Goal: Transaction & Acquisition: Purchase product/service

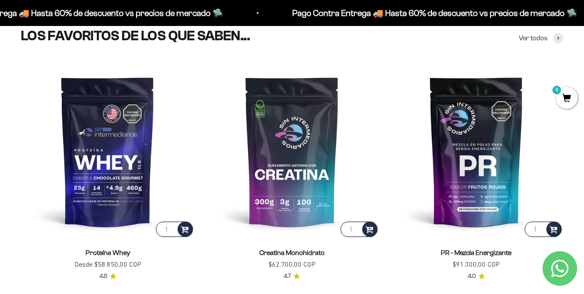
scroll to position [303, 0]
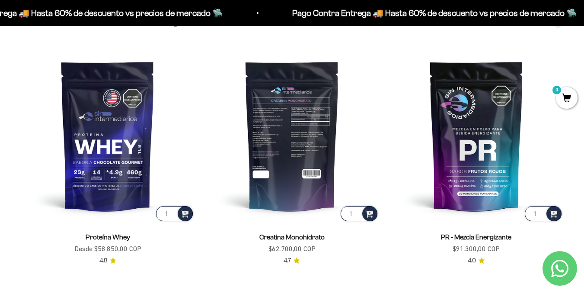
click at [256, 99] on img at bounding box center [292, 135] width 174 height 174
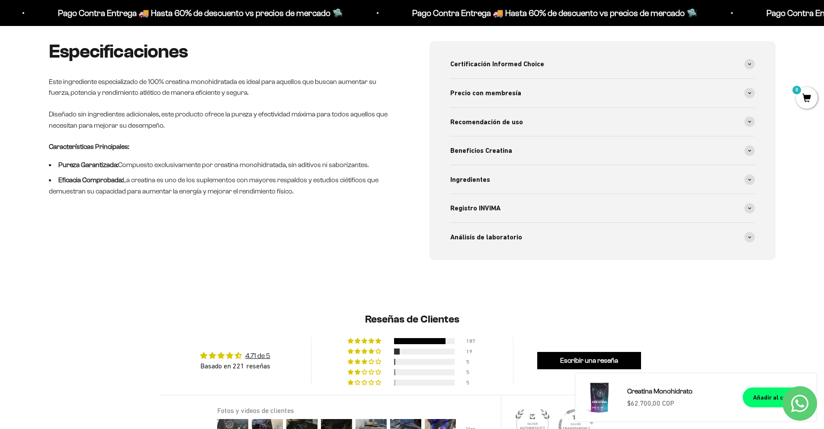
scroll to position [433, 0]
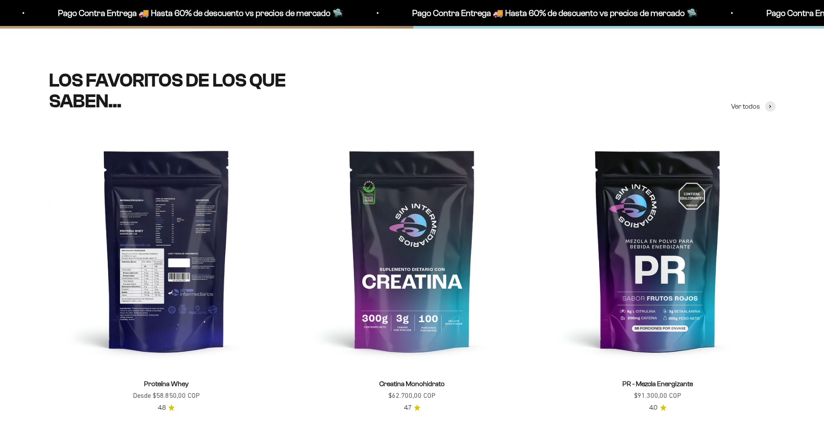
scroll to position [346, 0]
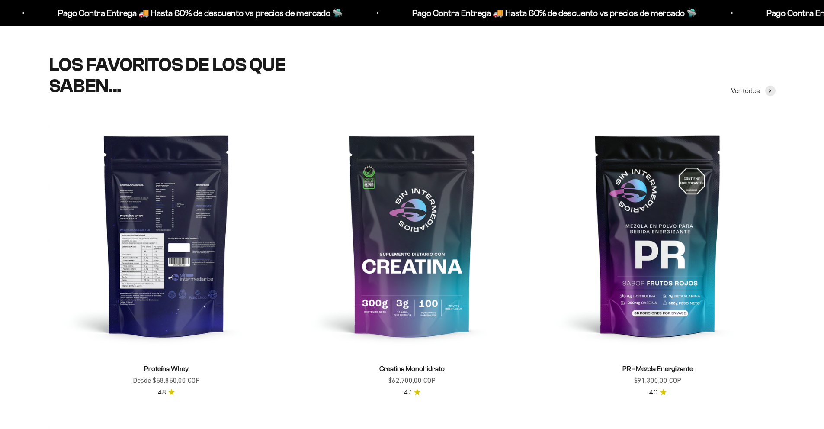
click at [163, 220] on img at bounding box center [166, 234] width 235 height 235
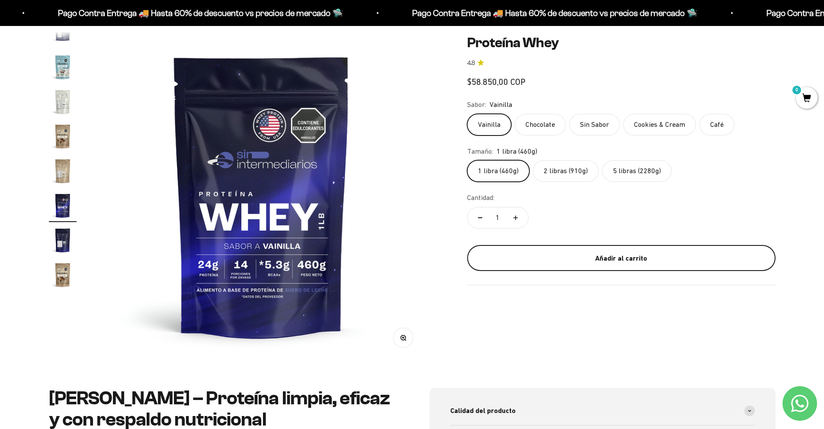
click at [621, 260] on div "Añadir al carrito" at bounding box center [621, 257] width 274 height 11
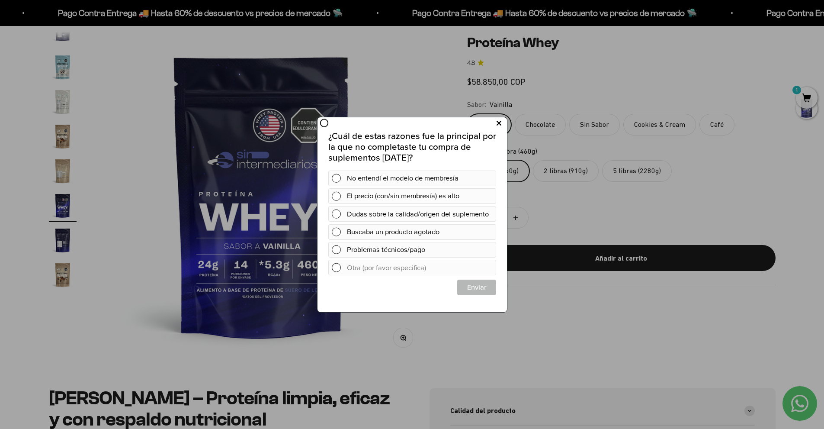
click at [501, 123] on button at bounding box center [499, 123] width 16 height 14
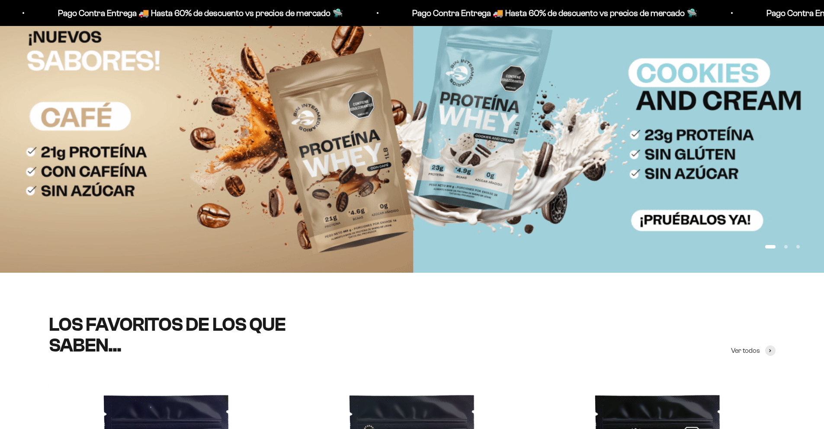
scroll to position [346, 0]
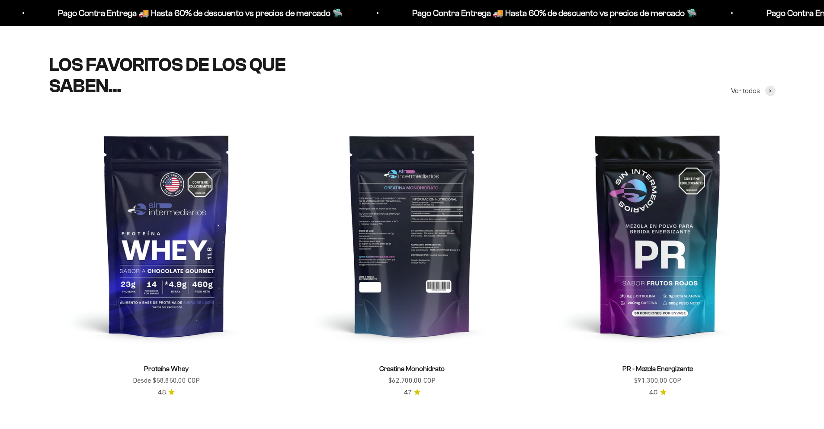
click at [406, 215] on img at bounding box center [412, 234] width 235 height 235
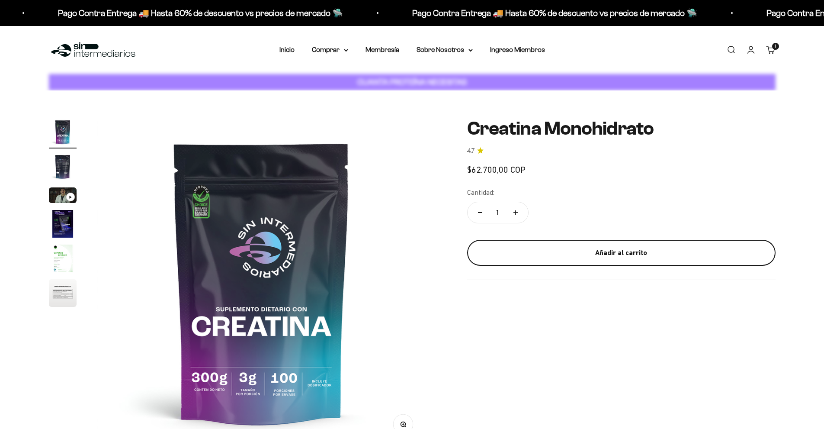
click at [574, 255] on div "Añadir al carrito" at bounding box center [621, 252] width 274 height 11
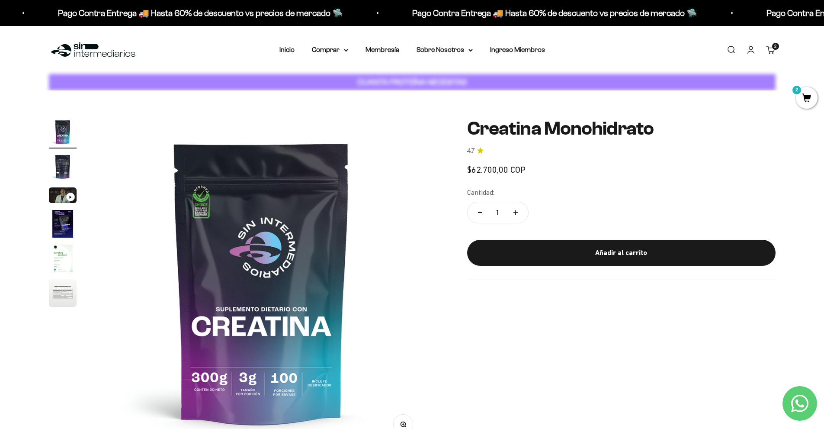
click at [802, 94] on span "2" at bounding box center [807, 98] width 22 height 22
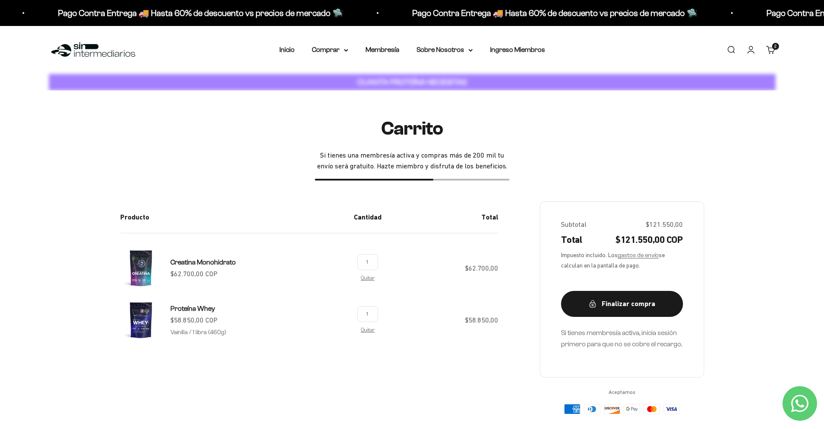
click at [68, 130] on div "Carrito Si tienes una membresía activa y compras más de 200 mil tu envío será g…" at bounding box center [412, 265] width 727 height 295
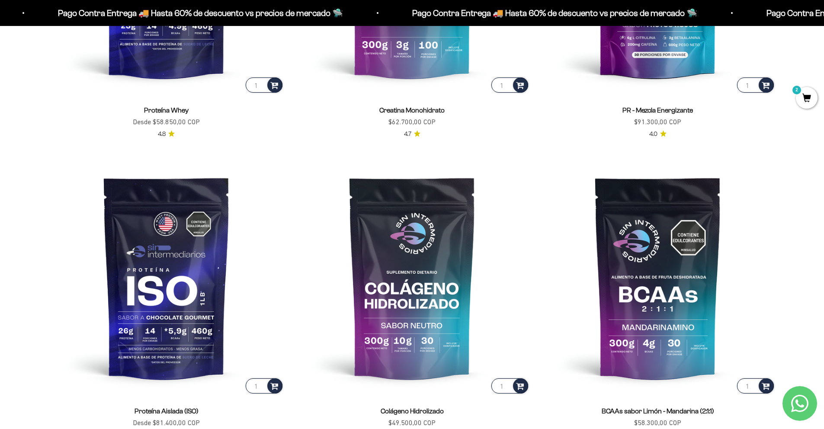
scroll to position [562, 0]
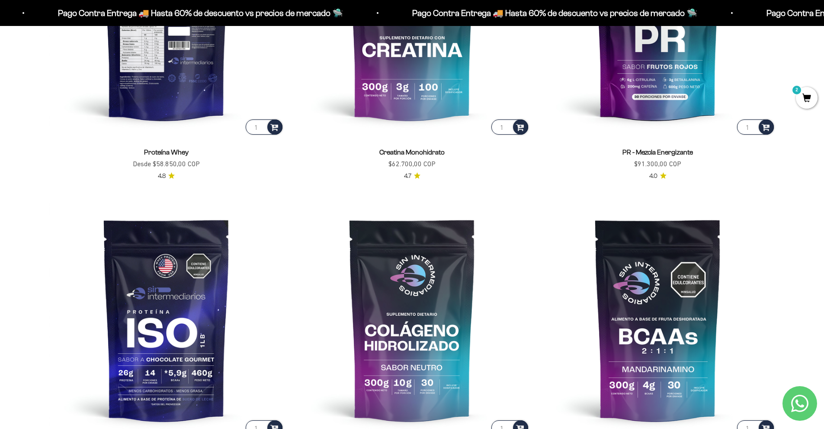
click at [174, 80] on img at bounding box center [166, 18] width 235 height 235
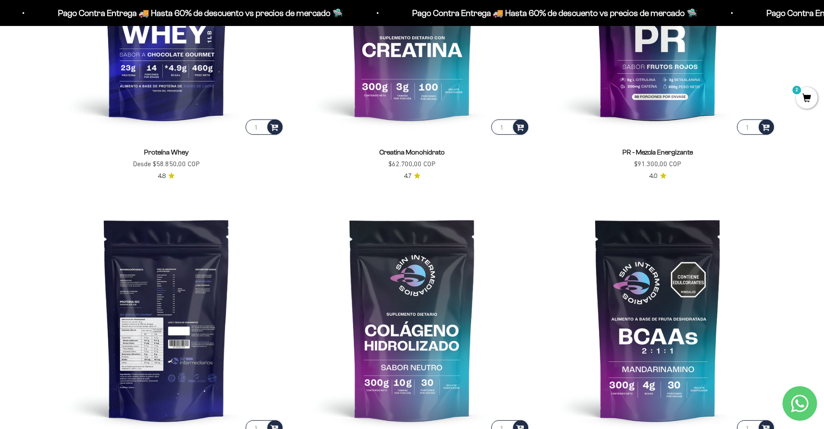
click at [165, 301] on img at bounding box center [166, 319] width 235 height 235
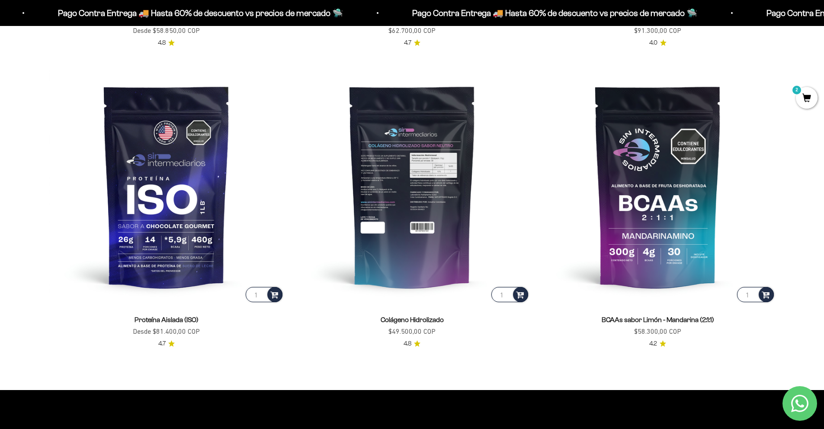
scroll to position [692, 0]
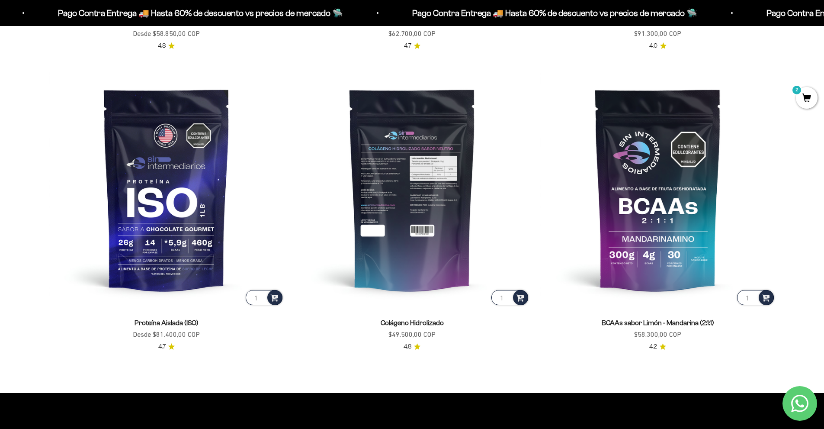
click at [434, 173] on img at bounding box center [412, 188] width 235 height 235
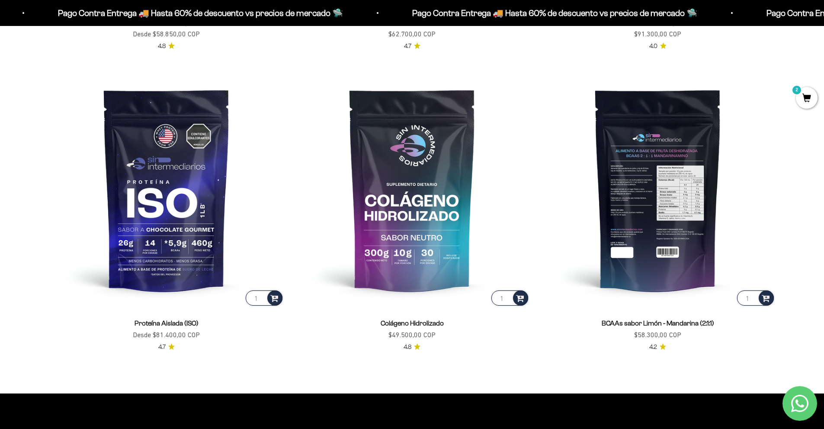
click at [664, 195] on img at bounding box center [657, 189] width 235 height 235
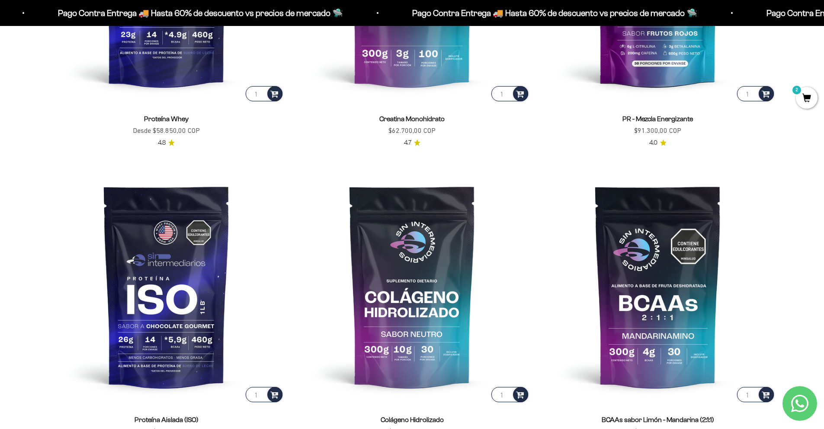
scroll to position [476, 0]
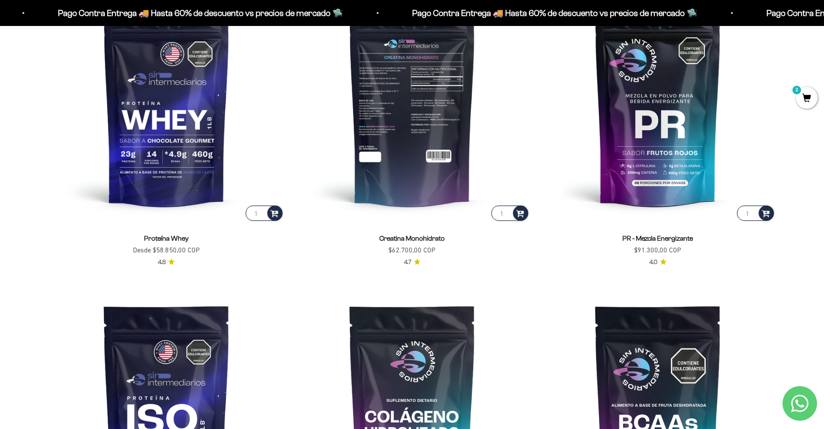
click at [411, 96] on img at bounding box center [412, 104] width 235 height 235
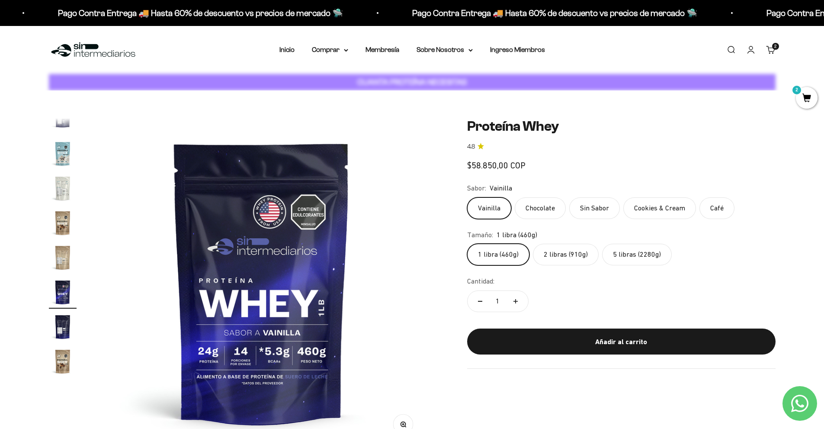
click at [632, 252] on label "5 libras (2280g)" at bounding box center [637, 255] width 70 height 22
click at [467, 244] on input "5 libras (2280g)" at bounding box center [467, 243] width 0 height 0
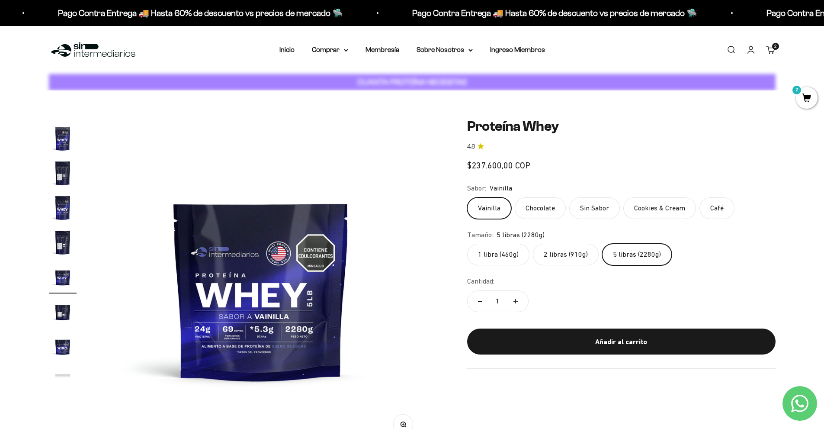
click at [478, 258] on label "1 libra (460g)" at bounding box center [498, 255] width 62 height 22
click at [467, 244] on input "1 libra (460g)" at bounding box center [467, 243] width 0 height 0
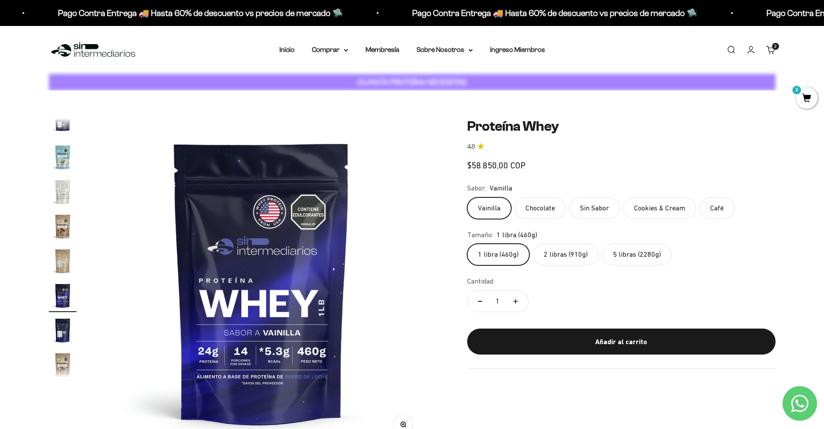
scroll to position [416, 0]
click at [634, 255] on label "5 libras (2280g)" at bounding box center [637, 255] width 70 height 22
click at [467, 244] on input "5 libras (2280g)" at bounding box center [467, 243] width 0 height 0
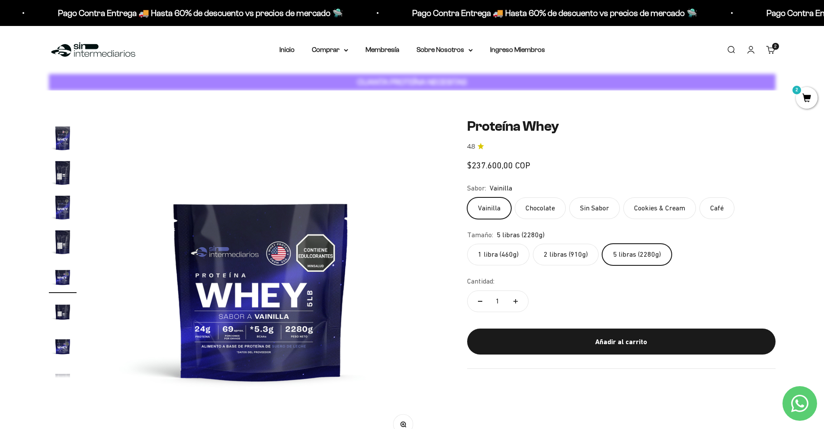
scroll to position [154, 0]
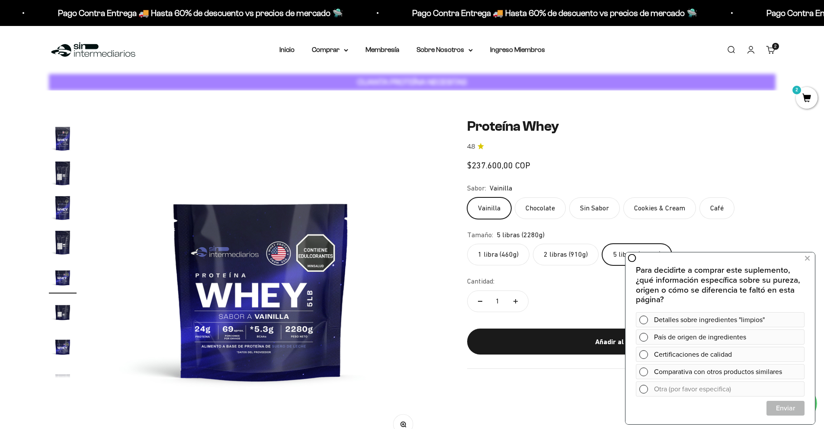
click at [526, 257] on label "1 libra (460g)" at bounding box center [498, 255] width 62 height 22
click at [467, 244] on input "1 libra (460g)" at bounding box center [467, 243] width 0 height 0
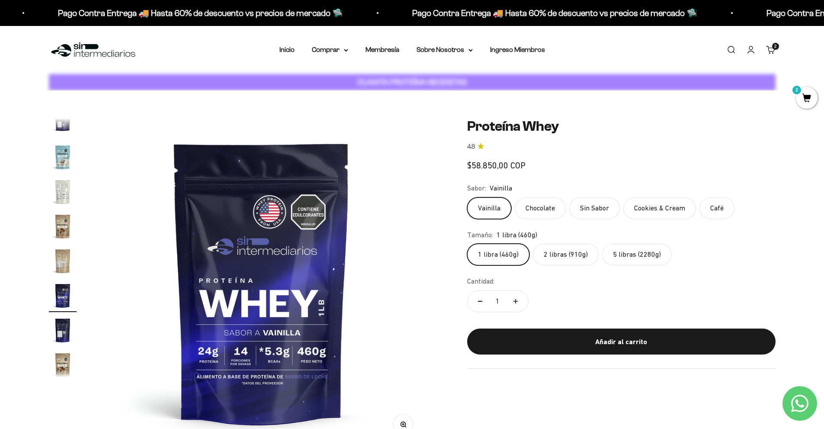
scroll to position [416, 0]
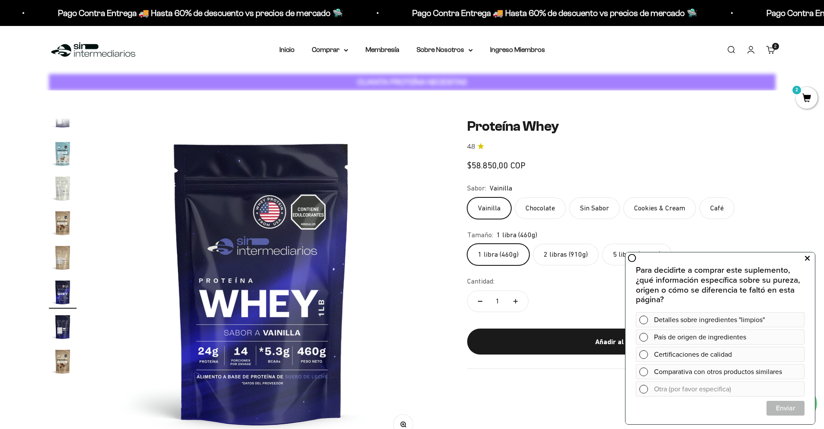
click at [811, 258] on button at bounding box center [807, 258] width 16 height 14
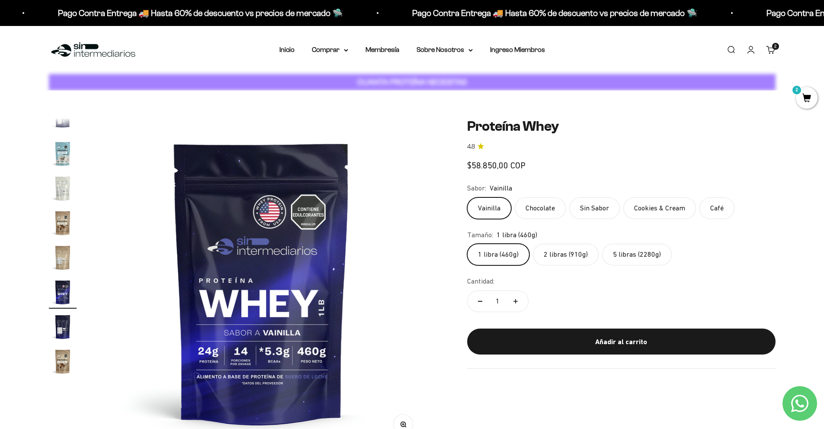
click at [636, 254] on label "5 libras (2280g)" at bounding box center [637, 255] width 70 height 22
click at [467, 244] on input "5 libras (2280g)" at bounding box center [467, 243] width 0 height 0
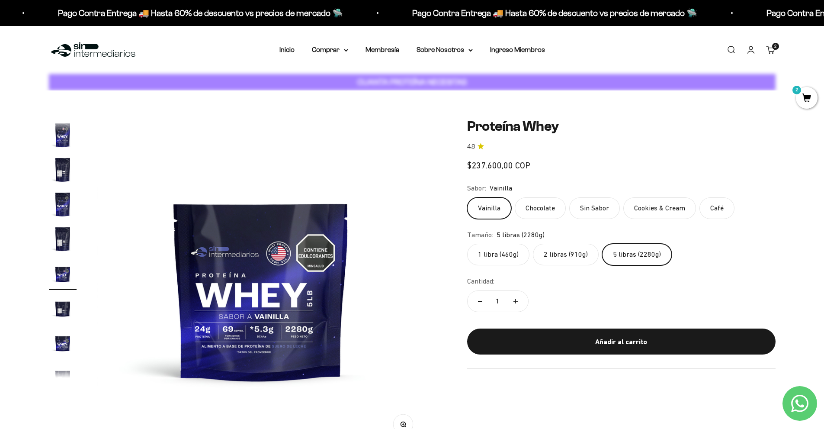
scroll to position [154, 0]
drag, startPoint x: 497, startPoint y: 253, endPoint x: 419, endPoint y: 280, distance: 83.3
click at [497, 253] on label "1 libra (460g)" at bounding box center [498, 255] width 62 height 22
click at [467, 244] on input "1 libra (460g)" at bounding box center [467, 243] width 0 height 0
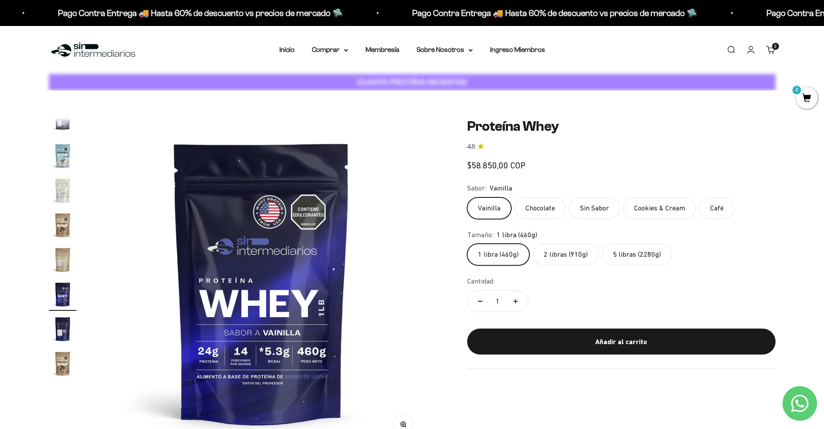
scroll to position [416, 0]
click at [638, 259] on label "5 libras (2280g)" at bounding box center [637, 255] width 70 height 22
click at [467, 244] on input "5 libras (2280g)" at bounding box center [467, 243] width 0 height 0
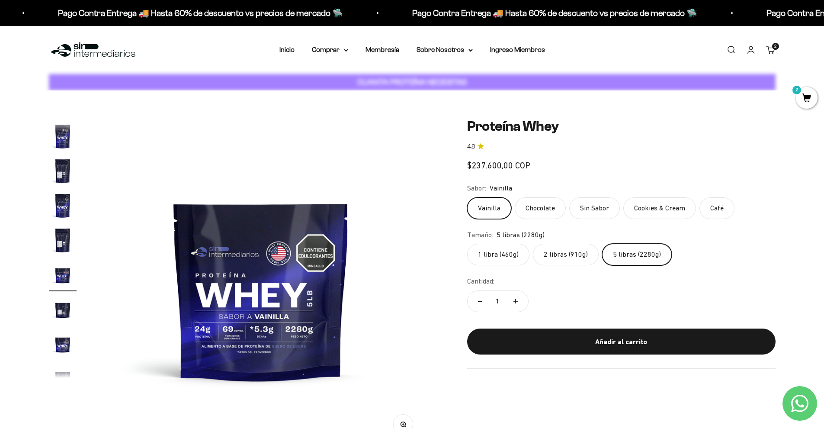
scroll to position [154, 0]
click at [574, 253] on label "2 libras (910g)" at bounding box center [566, 255] width 66 height 22
click at [467, 244] on input "2 libras (910g)" at bounding box center [467, 243] width 0 height 0
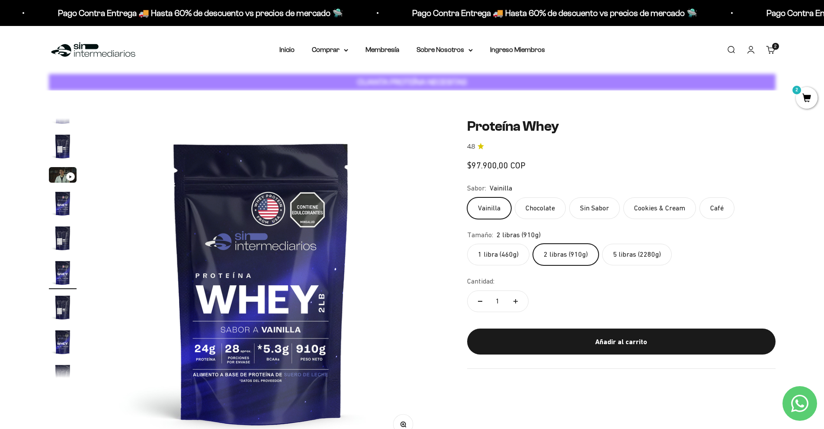
scroll to position [16, 0]
click at [638, 251] on label "5 libras (2280g)" at bounding box center [637, 255] width 70 height 22
click at [467, 244] on input "5 libras (2280g)" at bounding box center [467, 243] width 0 height 0
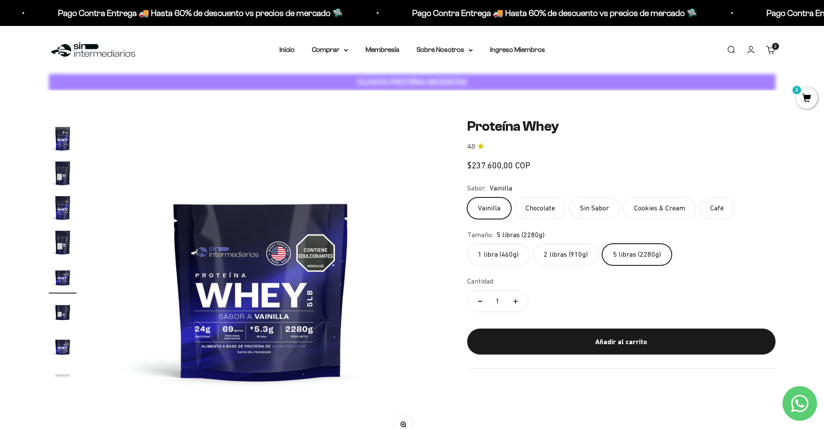
click at [806, 96] on span "2" at bounding box center [807, 98] width 22 height 22
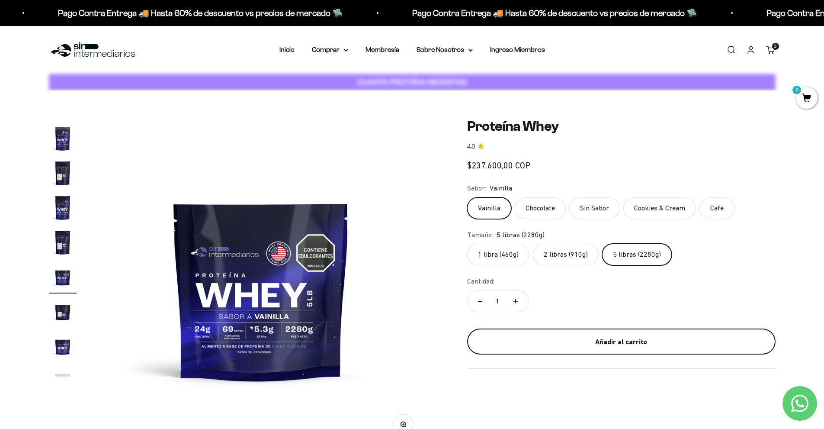
click at [590, 343] on div "Añadir al carrito" at bounding box center [621, 341] width 274 height 11
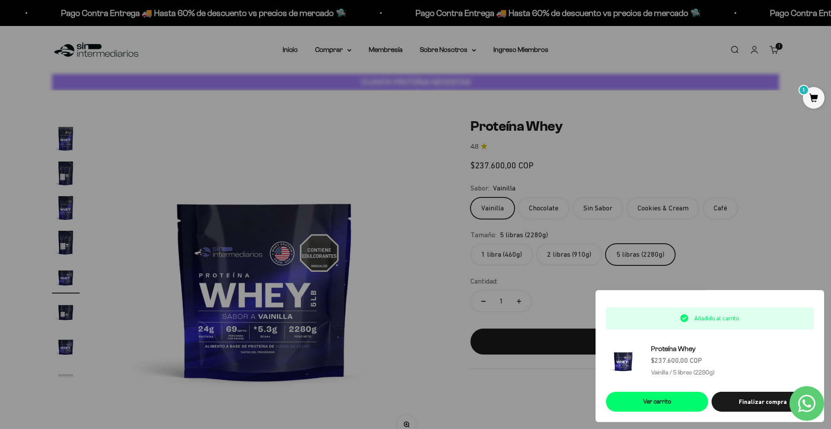
click at [768, 255] on div at bounding box center [415, 214] width 831 height 429
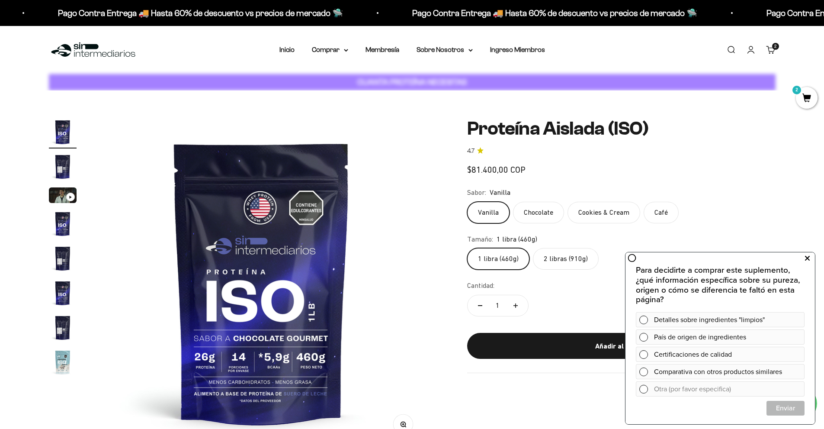
click at [810, 257] on button at bounding box center [807, 258] width 16 height 14
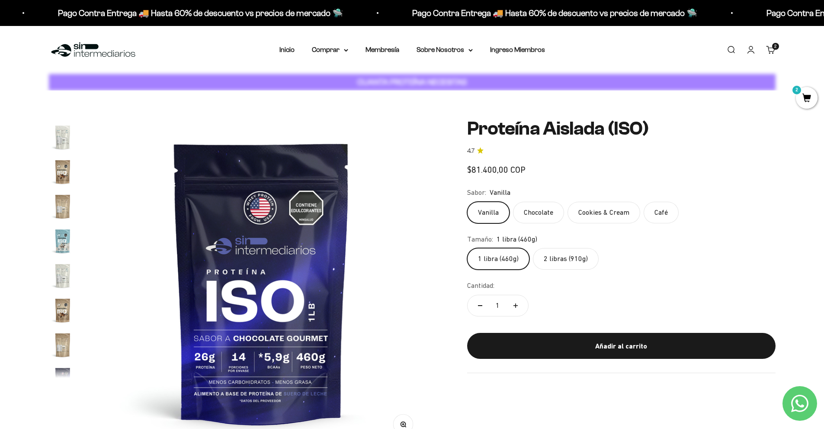
click at [576, 260] on label "2 libras (910g)" at bounding box center [566, 259] width 66 height 22
click at [467, 248] on input "2 libras (910g)" at bounding box center [467, 247] width 0 height 0
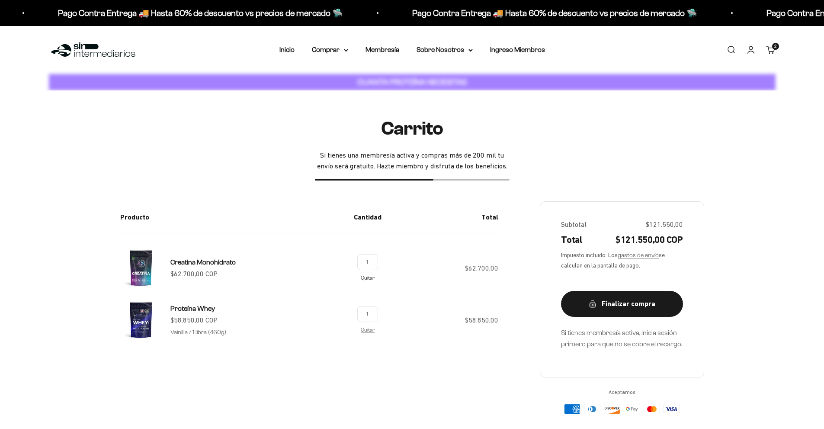
click at [366, 278] on link "Quitar" at bounding box center [368, 278] width 14 height 6
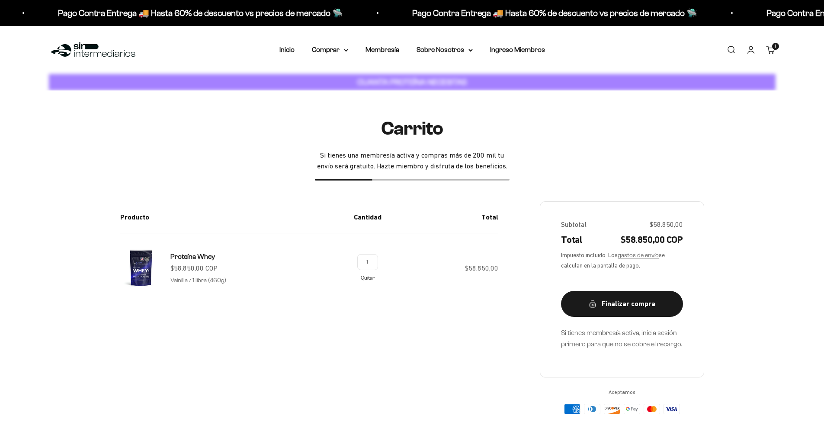
click at [368, 278] on link "Quitar" at bounding box center [368, 278] width 14 height 6
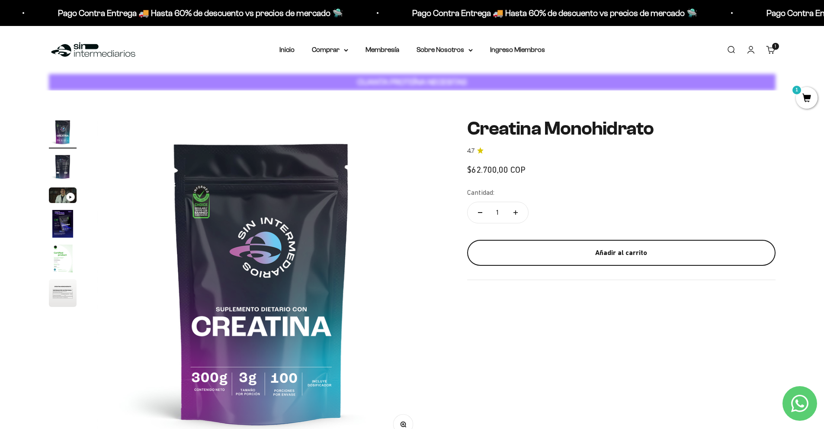
click at [588, 254] on div "Añadir al carrito" at bounding box center [621, 252] width 274 height 11
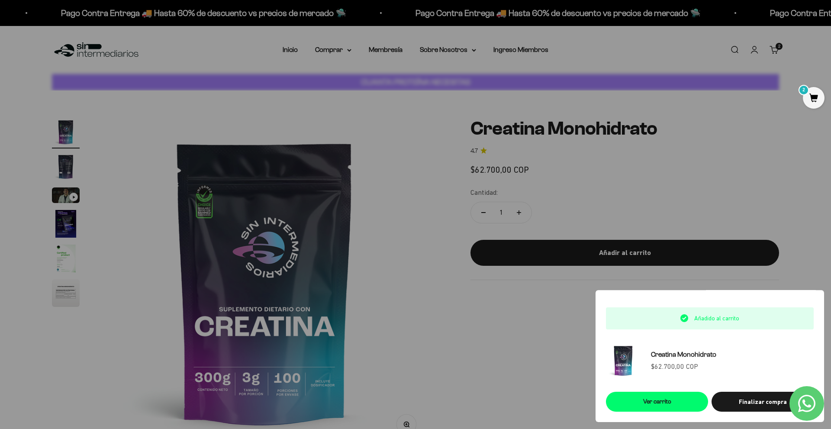
click at [748, 189] on div at bounding box center [415, 214] width 831 height 429
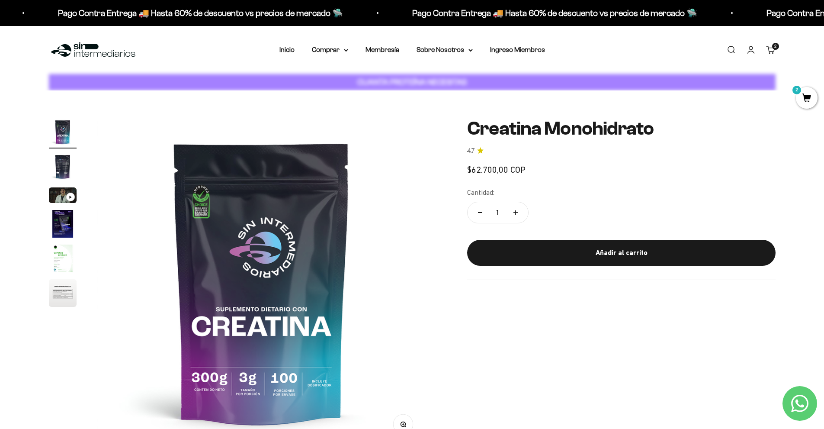
click at [808, 98] on span "2" at bounding box center [807, 98] width 22 height 22
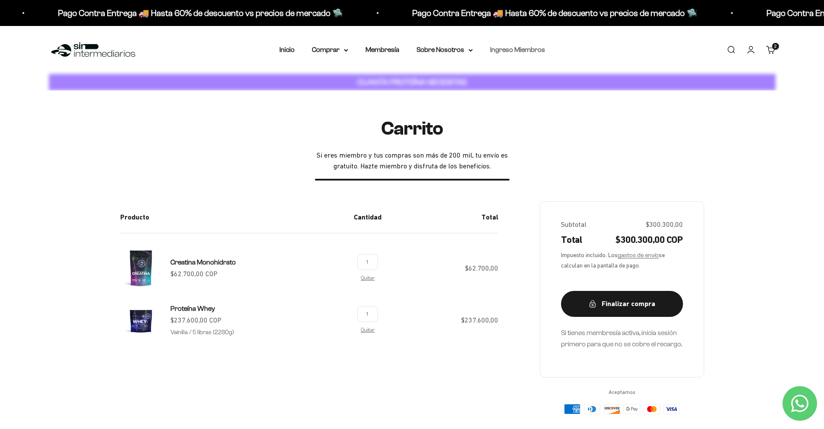
click at [510, 50] on link "Ingreso Miembros" at bounding box center [517, 49] width 55 height 7
click at [81, 48] on img at bounding box center [93, 50] width 89 height 19
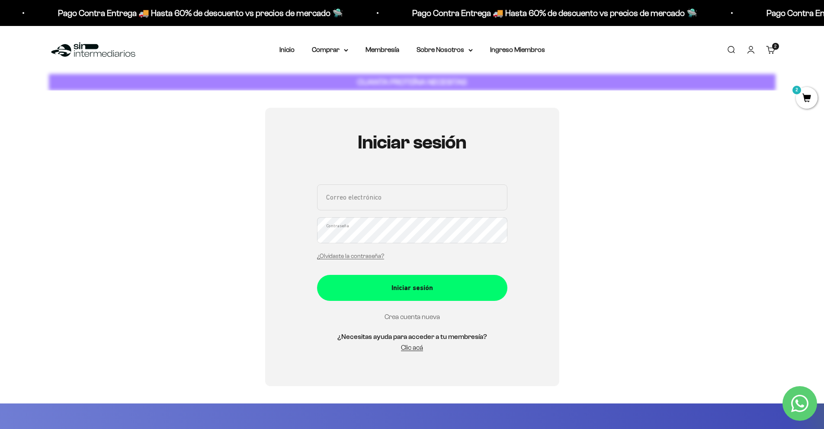
click at [411, 318] on link "Crea cuenta nueva" at bounding box center [412, 316] width 55 height 7
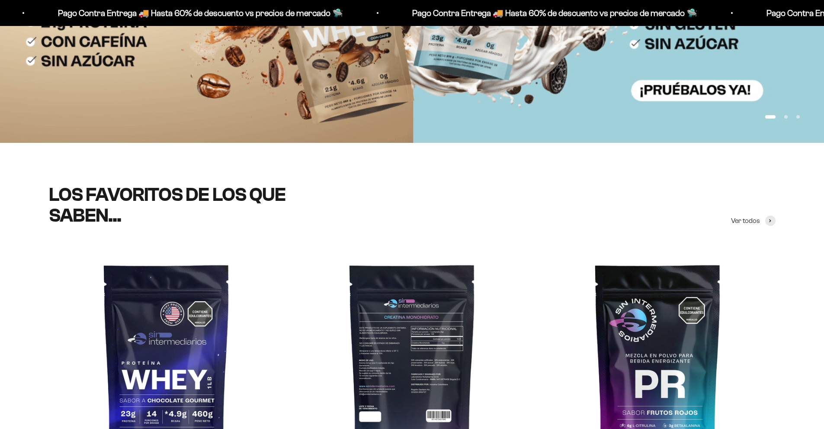
scroll to position [433, 0]
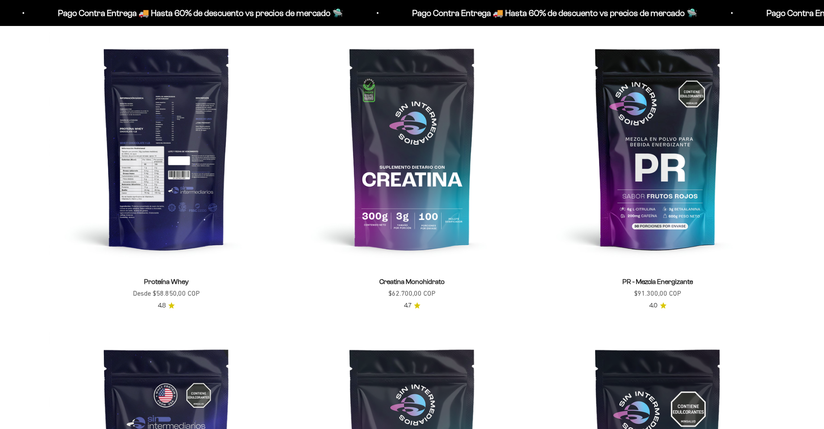
drag, startPoint x: 188, startPoint y: 125, endPoint x: 201, endPoint y: 153, distance: 30.6
click at [188, 125] on img at bounding box center [166, 147] width 235 height 235
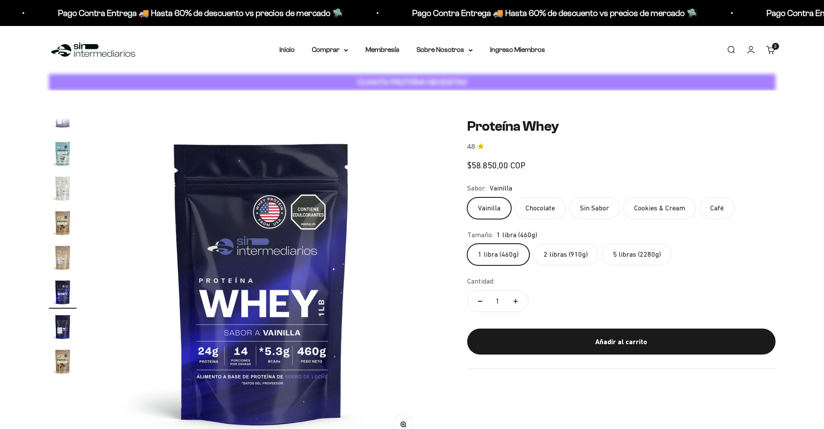
click at [564, 259] on label "2 libras (910g)" at bounding box center [566, 255] width 66 height 22
click at [467, 244] on input "2 libras (910g)" at bounding box center [467, 243] width 0 height 0
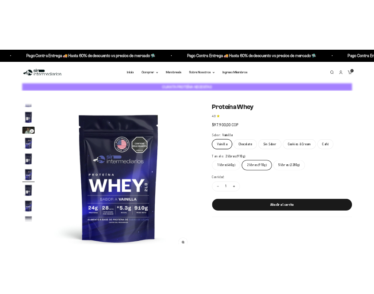
scroll to position [16, 0]
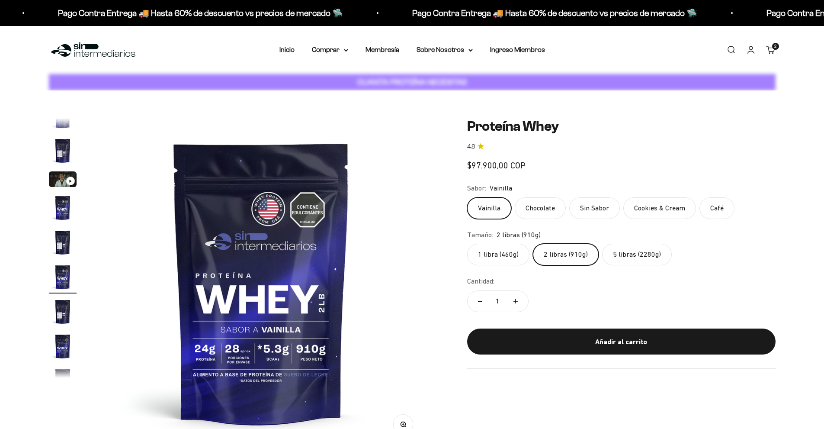
click at [489, 169] on sale-price "Precio de oferta $97.900,00 COP" at bounding box center [496, 165] width 58 height 14
click at [567, 166] on safe-sticky "Proteína Whey 4.8 Precio de oferta $97.900,00 COP Calidad de líder, precio inte…" at bounding box center [621, 243] width 308 height 250
click at [575, 168] on div "Precio de oferta $97.900,00 COP" at bounding box center [621, 165] width 308 height 14
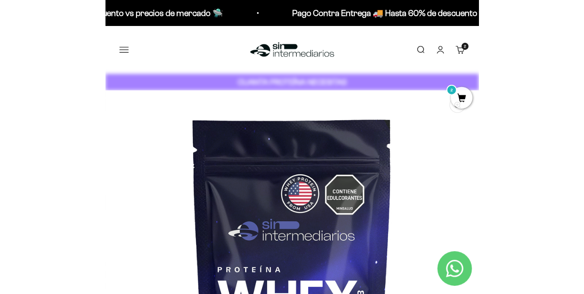
scroll to position [0, 1219]
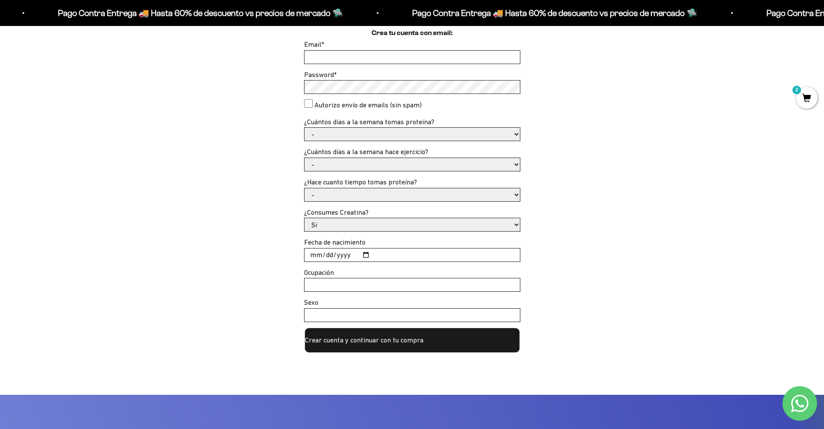
scroll to position [173, 0]
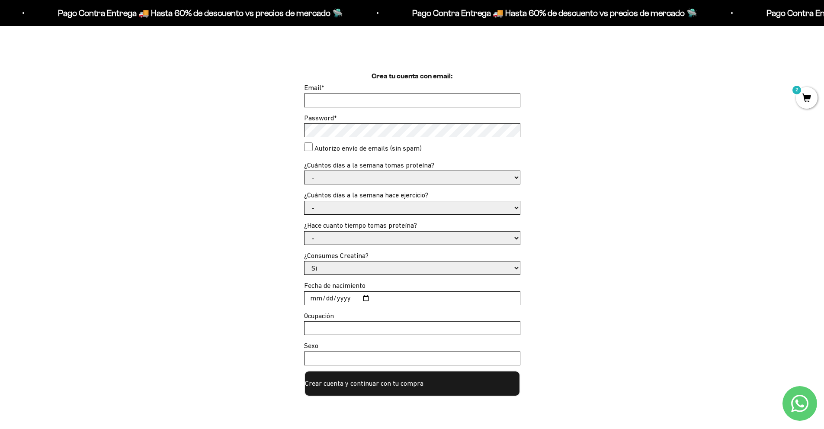
click at [379, 105] on input "Email *" at bounding box center [412, 100] width 215 height 13
type input "[EMAIL_ADDRESS][DOMAIN_NAME]"
click at [357, 150] on label "Autorizo envío de emails (sin spam)" at bounding box center [367, 148] width 107 height 11
click at [313, 150] on consent"] "Autorizo envío de emails (sin spam)" at bounding box center [308, 146] width 9 height 9
checkbox consent"] "true"
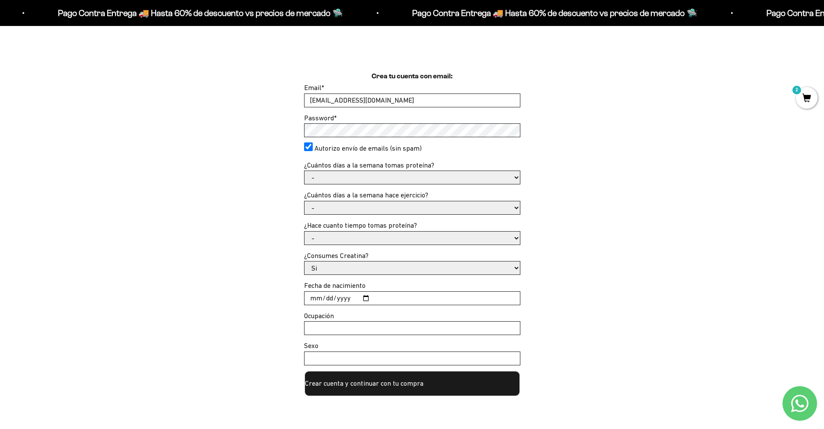
click at [438, 177] on select "- 1 o 2 3 a 5 6 o 7" at bounding box center [412, 177] width 215 height 13
click at [368, 181] on select "- 1 o 2 3 a 5 6 o 7" at bounding box center [412, 177] width 215 height 13
click at [305, 171] on select "- 1 o 2 3 a 5 6 o 7" at bounding box center [412, 177] width 215 height 13
click at [381, 175] on select "- 1 o 2 3 a 5 6 o 7" at bounding box center [412, 177] width 215 height 13
select select "3 a 5"
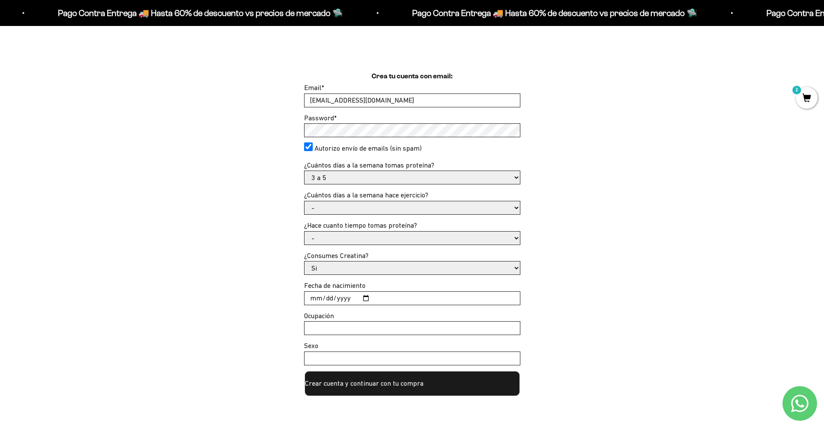
click at [305, 171] on select "- 1 o 2 3 a 5 6 o 7" at bounding box center [412, 177] width 215 height 13
click at [359, 210] on select "- No hago 1 a 2 días 3 a 5 días 6 o 7 días" at bounding box center [412, 207] width 215 height 13
select select "3 a 5 días"
click at [305, 201] on select "- No hago 1 a 2 días 3 a 5 días 6 o 7 días" at bounding box center [412, 207] width 215 height 13
click at [372, 239] on select "- Apenas estoy empezando Menos de 6 meses Más de 6 meses Hace más de un año" at bounding box center [412, 237] width 215 height 13
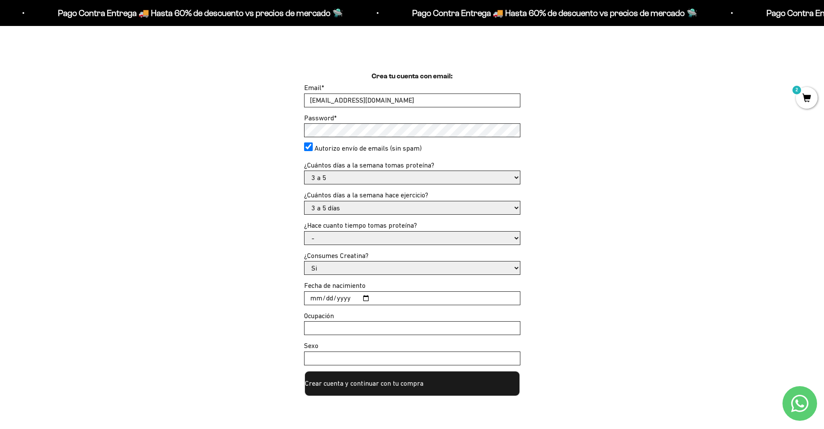
select select "Apenas estoy empezando"
click at [305, 231] on select "- Apenas estoy empezando Menos de 6 meses Más de 6 meses Hace más de un año" at bounding box center [412, 237] width 215 height 13
click at [324, 270] on select "Si No" at bounding box center [412, 267] width 215 height 13
select select "No"
click at [305, 261] on select "Si No" at bounding box center [412, 267] width 215 height 13
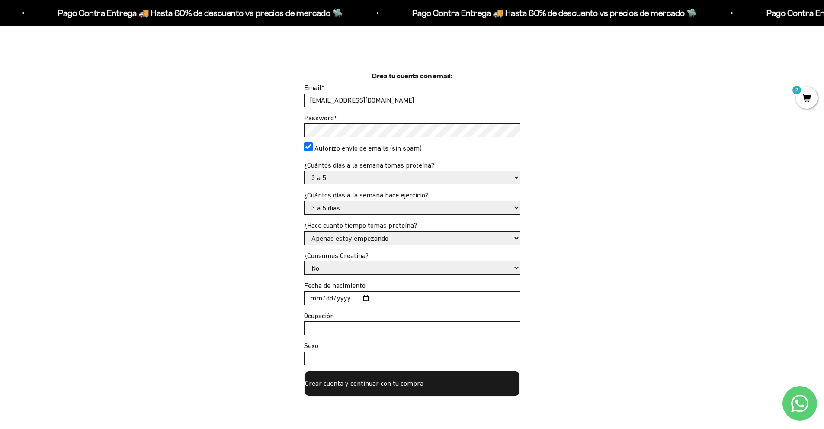
click at [387, 298] on input "Fecha de nacimiento" at bounding box center [412, 298] width 215 height 13
type input "1999-01-27"
click at [327, 327] on input "Ocupación" at bounding box center [412, 327] width 215 height 13
type input "empleado"
click at [314, 358] on input "Sexo" at bounding box center [412, 358] width 215 height 13
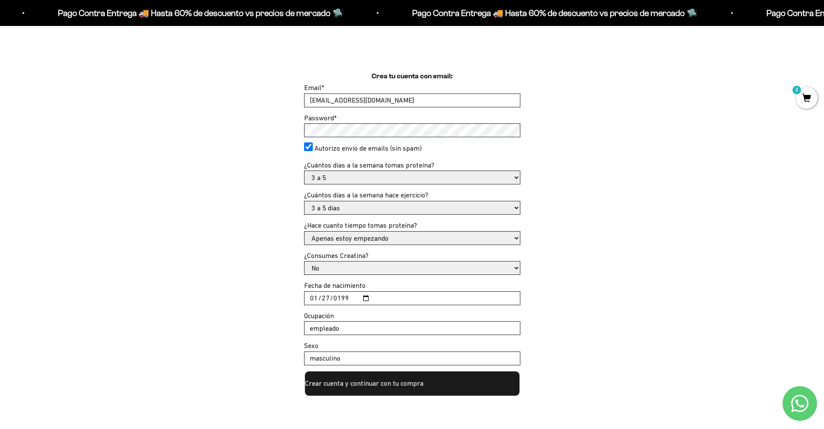
type input "masculino"
click at [358, 383] on button "Crear cuenta y continuar con tu compra" at bounding box center [412, 383] width 216 height 26
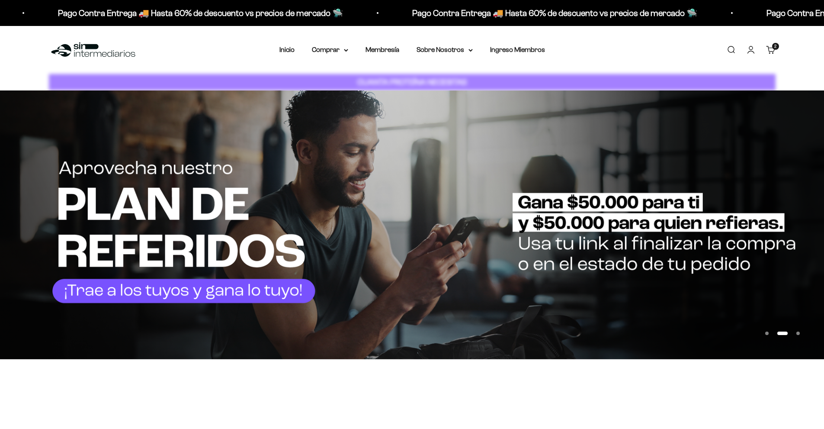
click at [749, 49] on link "Cuenta" at bounding box center [751, 50] width 10 height 10
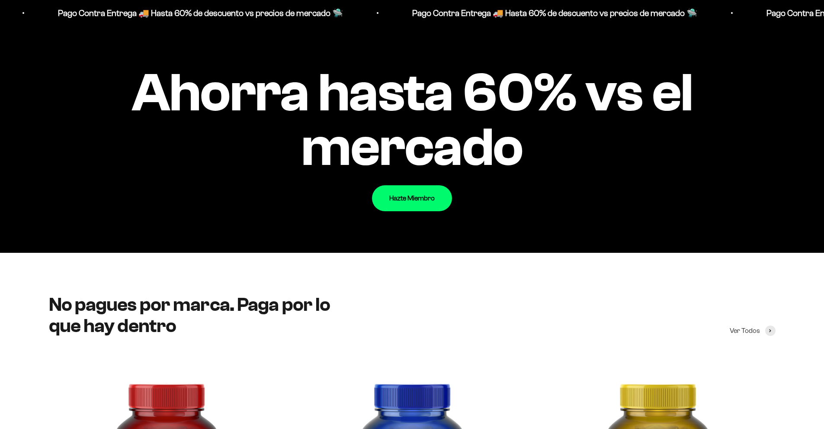
scroll to position [952, 0]
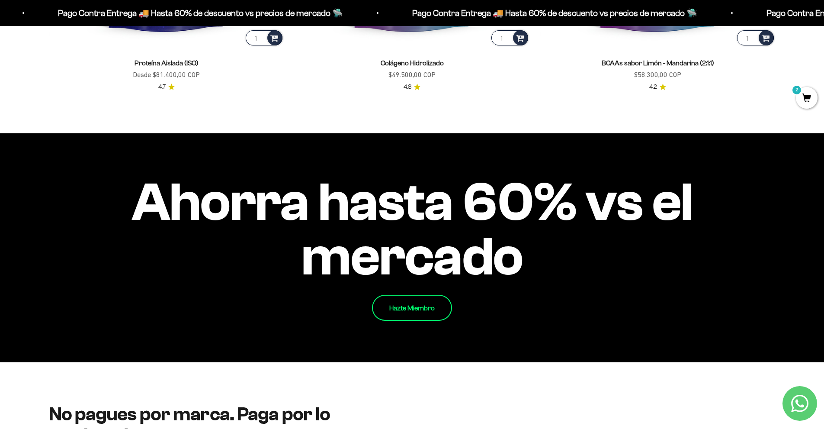
click at [396, 305] on link "Hazte Miembro" at bounding box center [412, 308] width 80 height 26
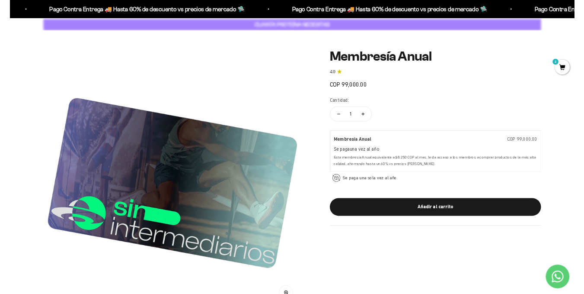
scroll to position [43, 0]
